Goal: Find specific page/section: Find specific page/section

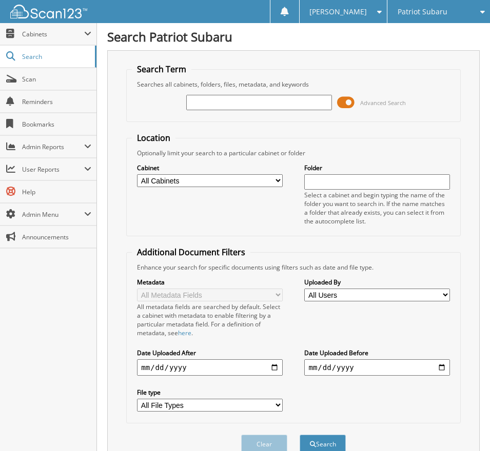
click at [213, 107] on input "text" at bounding box center [258, 102] width 145 height 15
type input "2512212"
click at [342, 104] on span at bounding box center [345, 102] width 17 height 15
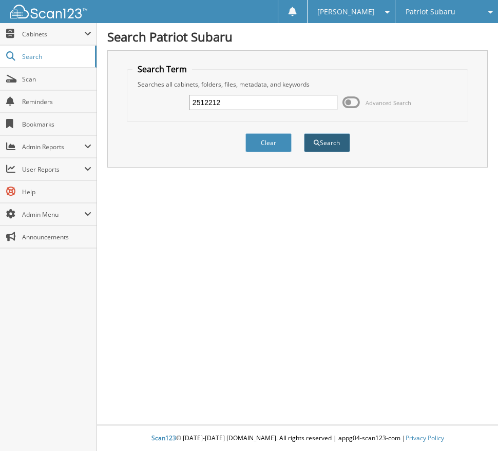
click at [319, 140] on span "submit" at bounding box center [316, 143] width 6 height 6
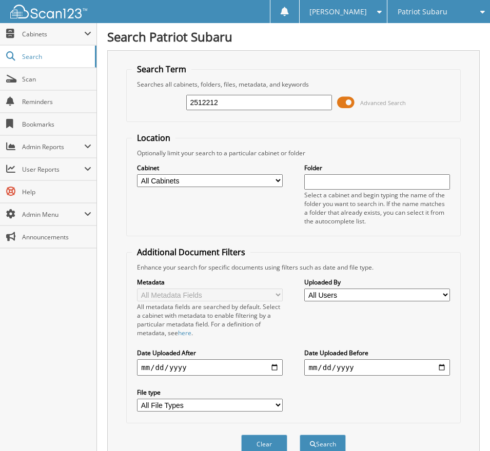
click at [347, 103] on span at bounding box center [345, 102] width 17 height 15
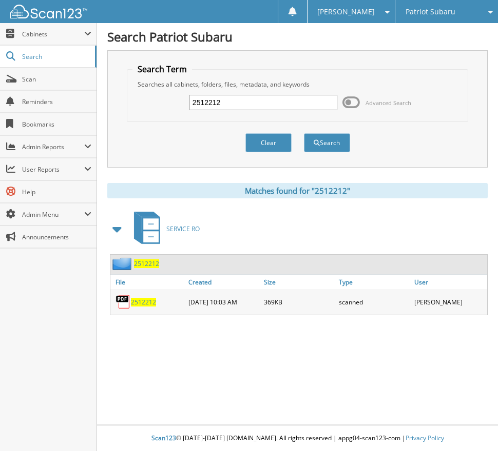
click at [149, 301] on span "2512212" at bounding box center [143, 302] width 25 height 9
